Goal: Check status: Check status

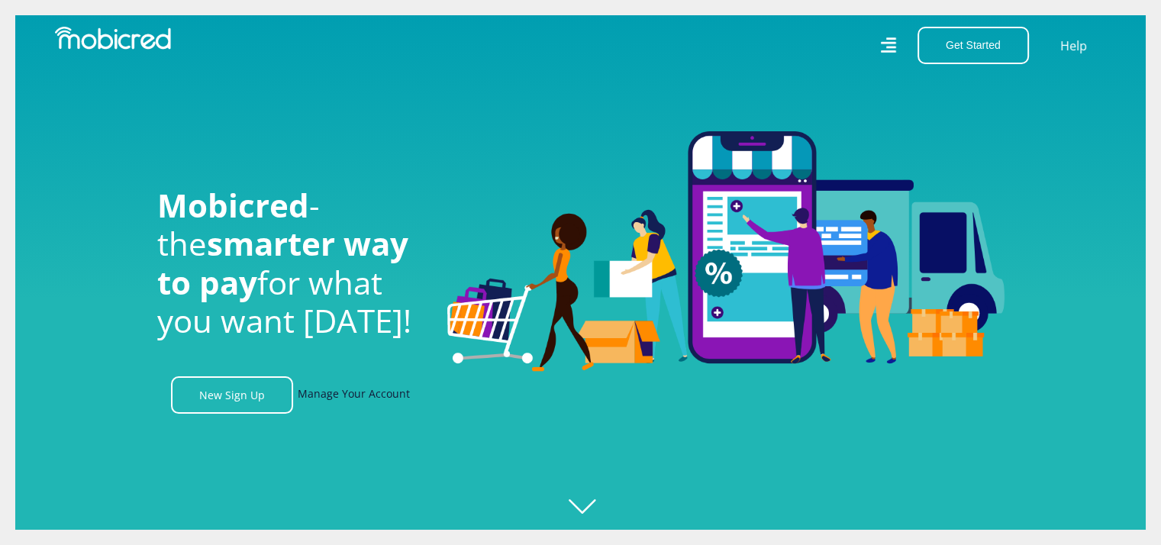
click at [360, 395] on link "Manage Your Account" at bounding box center [354, 394] width 112 height 37
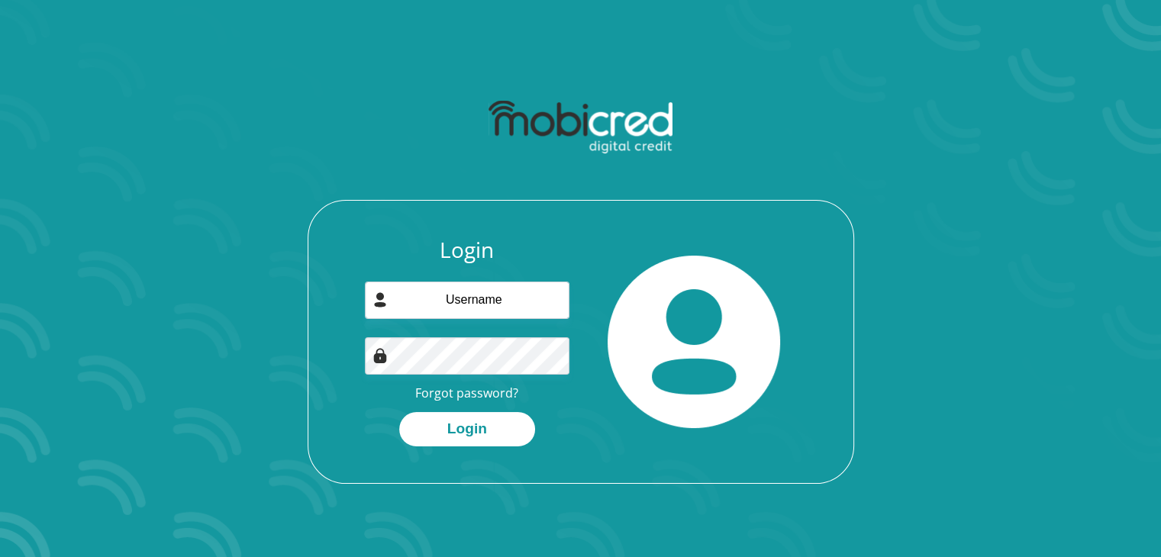
click at [73, 317] on section "Login Forgot password? Login" at bounding box center [580, 278] width 1161 height 557
click at [470, 306] on input "email" at bounding box center [467, 300] width 205 height 37
drag, startPoint x: 470, startPoint y: 307, endPoint x: 458, endPoint y: 300, distance: 14.0
click at [439, 302] on input "email" at bounding box center [467, 300] width 205 height 37
type input "Sganas0212@gmail.com"
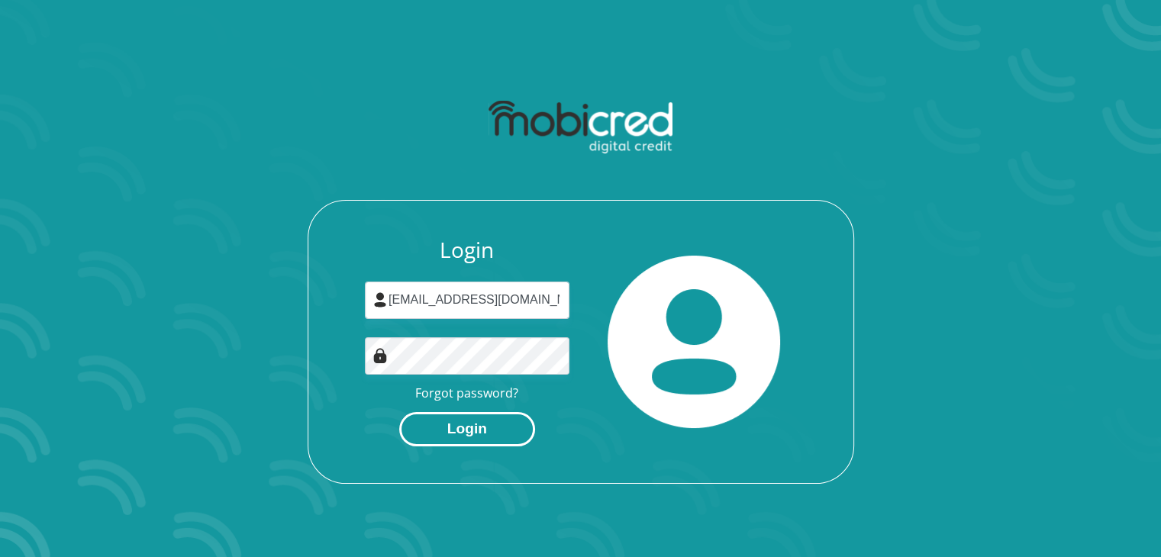
click at [470, 431] on button "Login" at bounding box center [467, 429] width 136 height 34
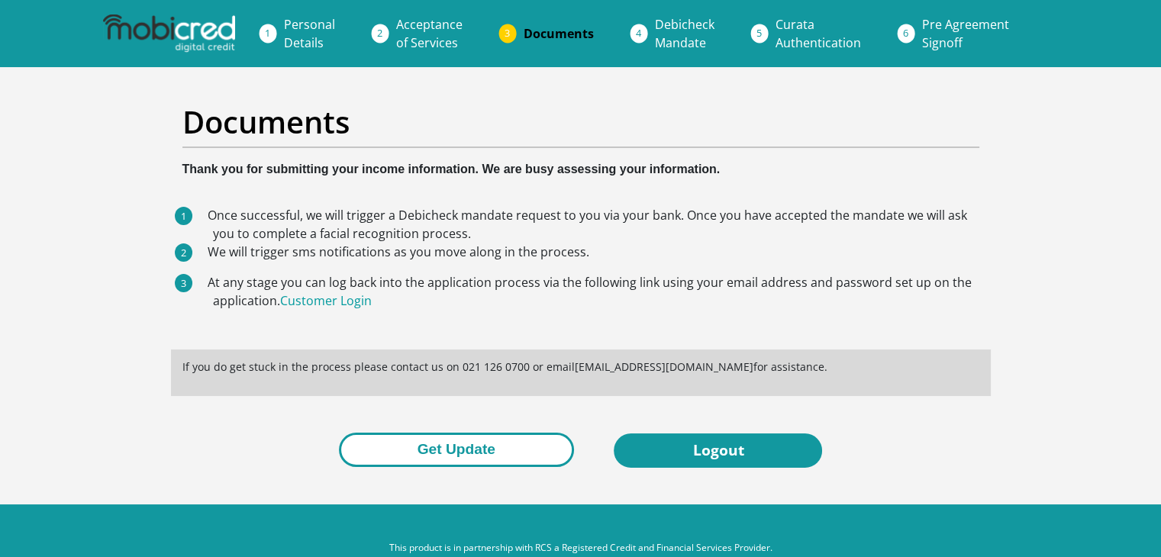
click at [512, 444] on button "Get Update" at bounding box center [456, 450] width 235 height 34
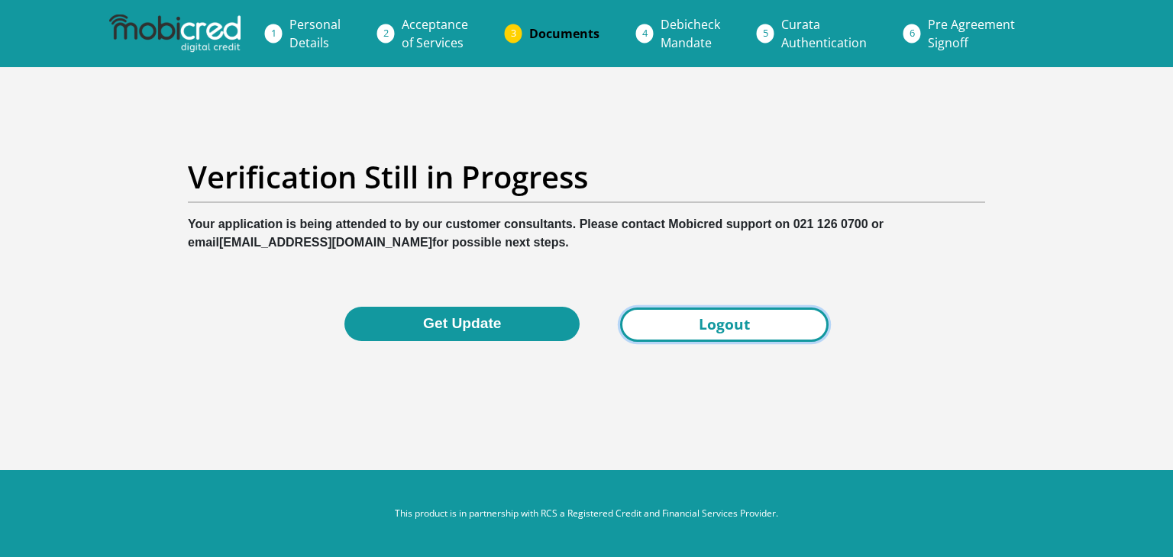
click at [715, 326] on link "Logout" at bounding box center [724, 325] width 208 height 34
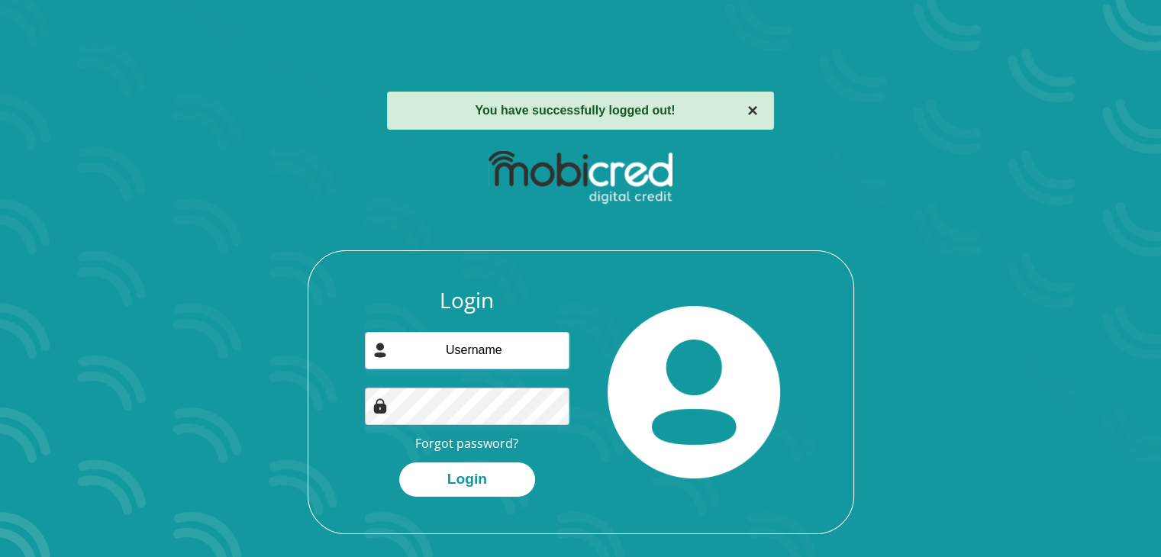
click at [748, 108] on button "×" at bounding box center [753, 111] width 11 height 18
